Goal: Find specific page/section: Find specific page/section

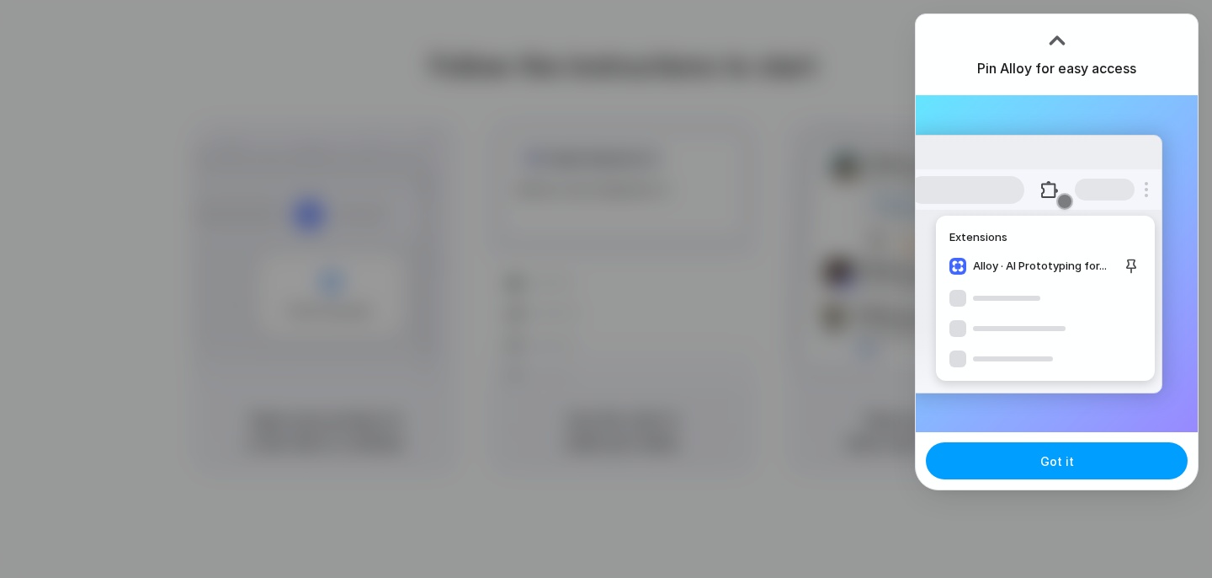
click at [1039, 465] on button "Got it" at bounding box center [1057, 460] width 262 height 37
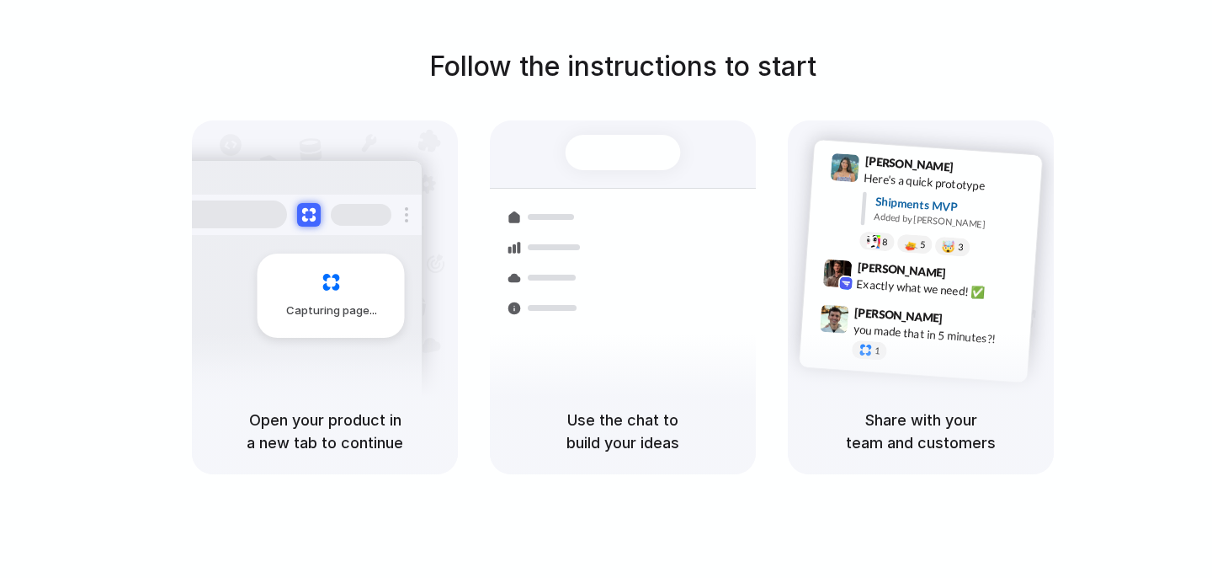
click at [150, 45] on div "Follow the instructions to start Capturing page Open your product in a new tab …" at bounding box center [623, 305] width 1246 height 611
click at [731, 290] on div "Express delivery to [GEOGRAPHIC_DATA]" at bounding box center [737, 306] width 182 height 33
click at [612, 146] on div "Ready" at bounding box center [622, 152] width 56 height 17
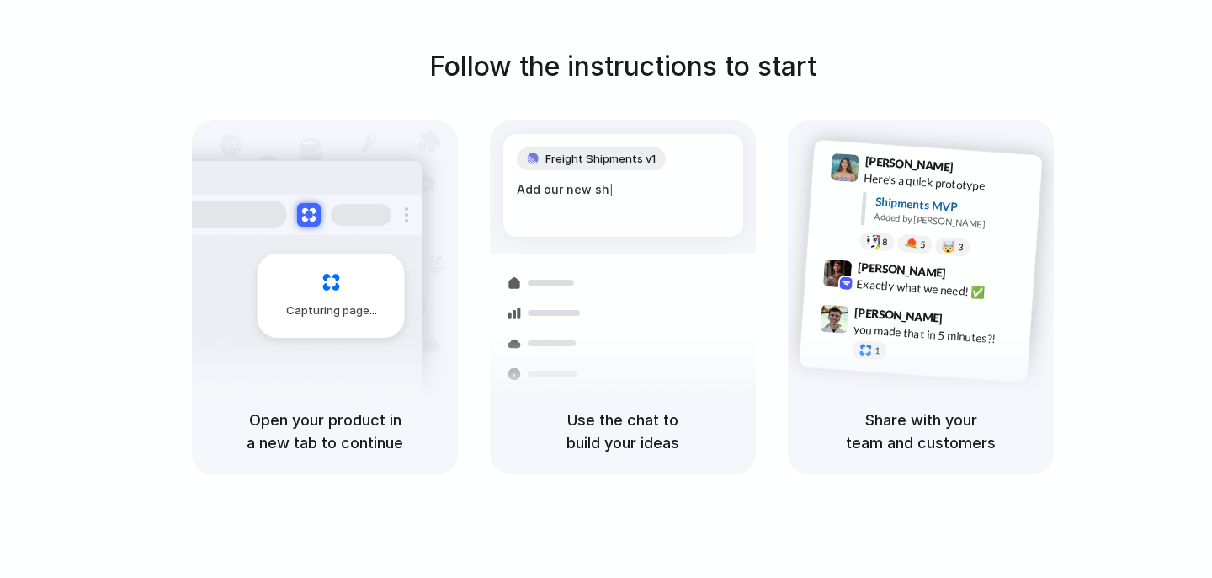
click at [581, 160] on span "Freight Shipments v1" at bounding box center [601, 159] width 110 height 17
click at [874, 162] on span "[PERSON_NAME]" at bounding box center [909, 164] width 89 height 24
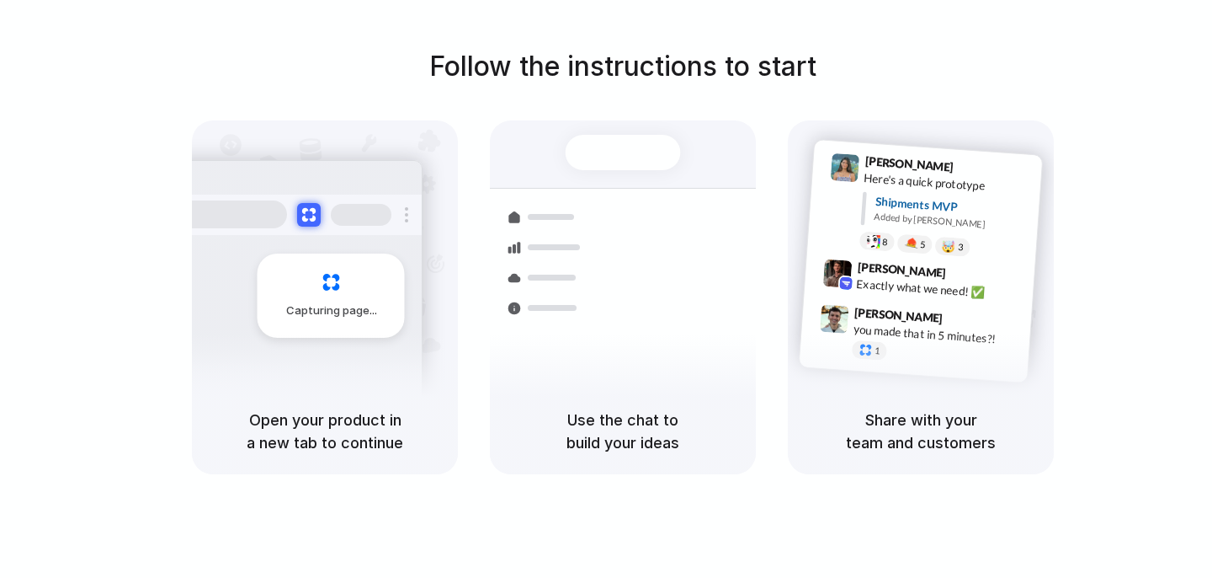
click at [303, 41] on div "Follow the instructions to start Capturing page Open your product in a new tab …" at bounding box center [623, 305] width 1246 height 611
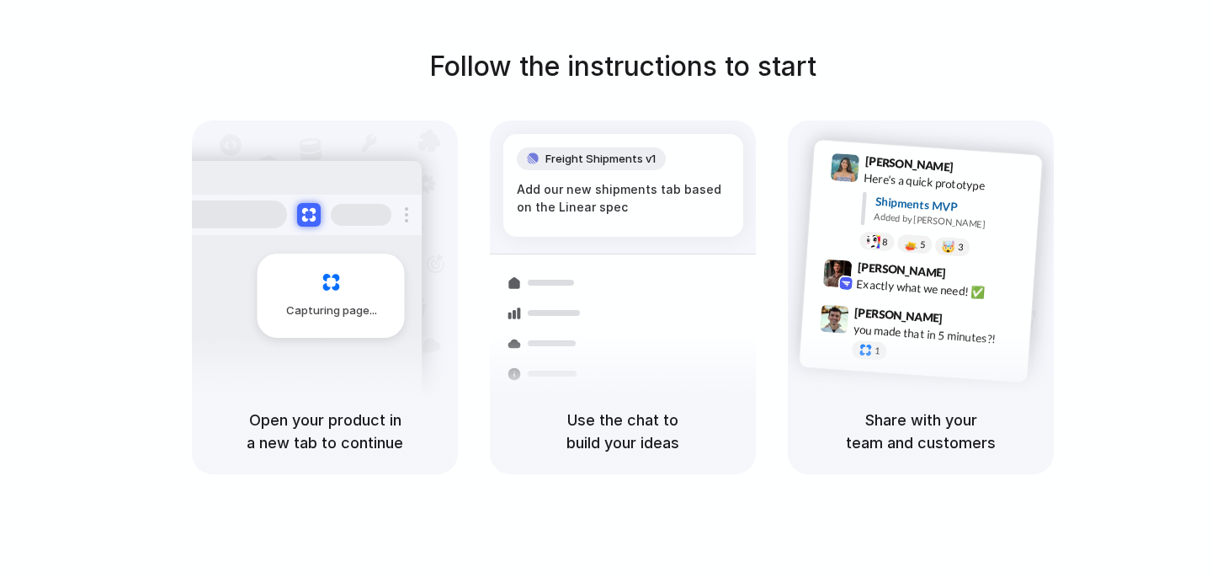
click at [594, 310] on div at bounding box center [547, 313] width 98 height 30
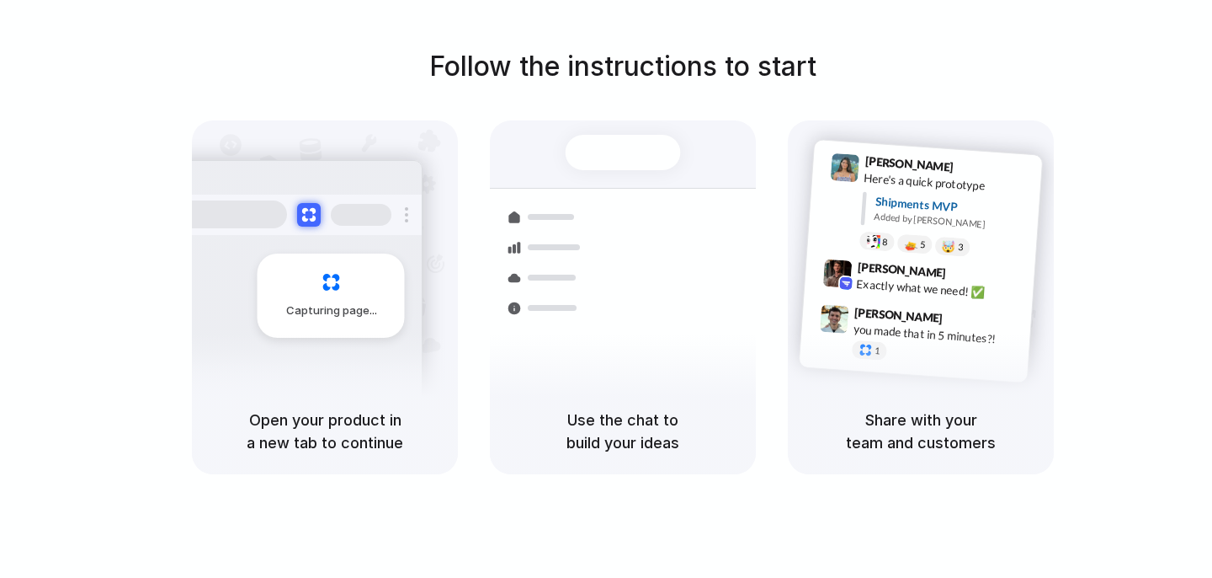
click at [407, 314] on div "Capturing page" at bounding box center [295, 289] width 254 height 258
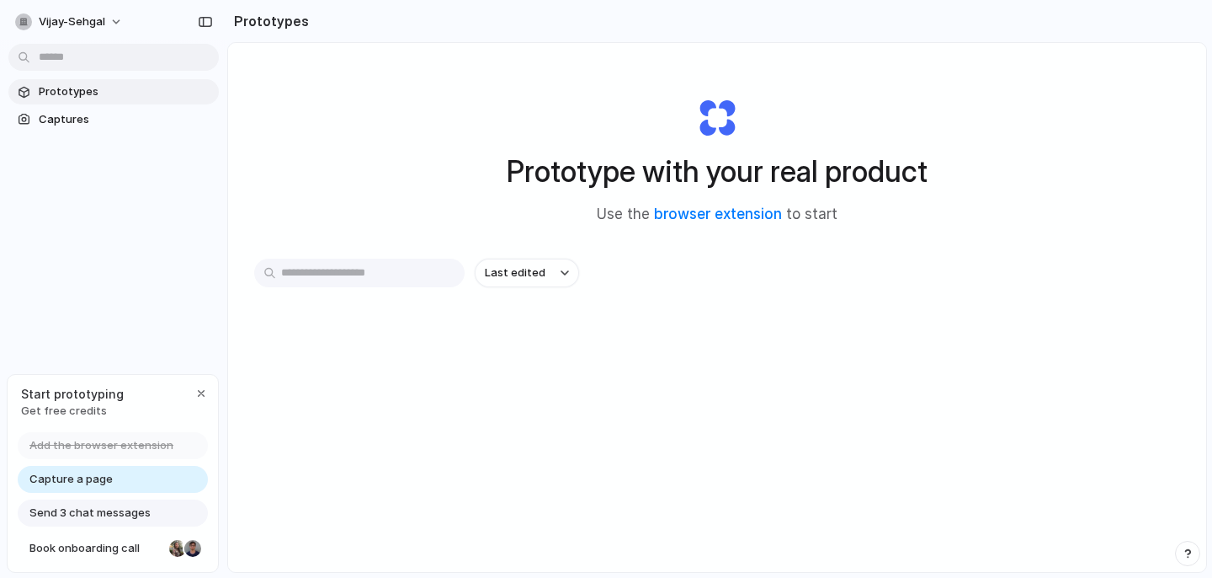
click at [606, 289] on div at bounding box center [606, 289] width 0 height 0
